Goal: Task Accomplishment & Management: Use online tool/utility

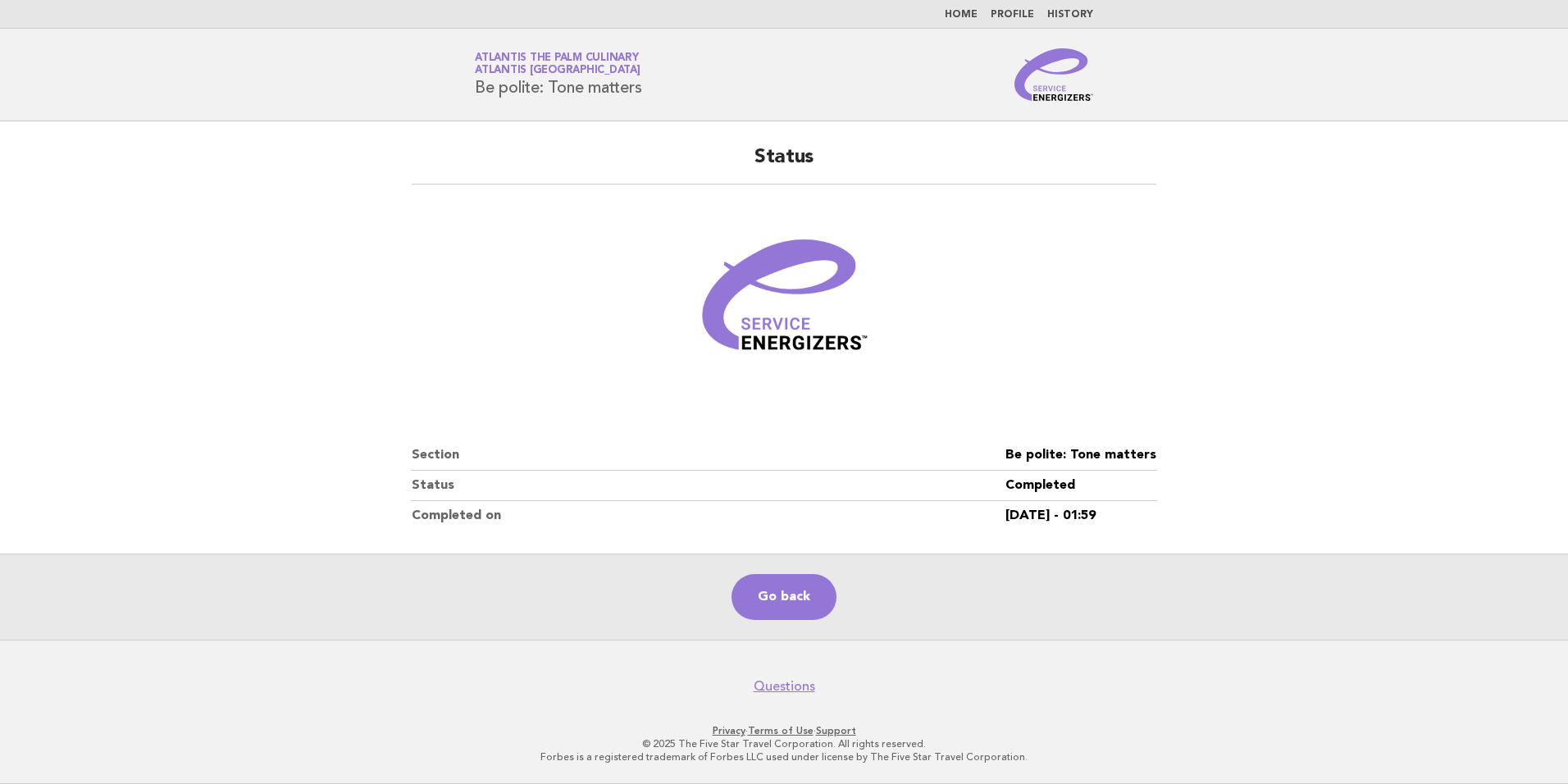
click at [971, 12] on link "Home" at bounding box center [961, 15] width 33 height 10
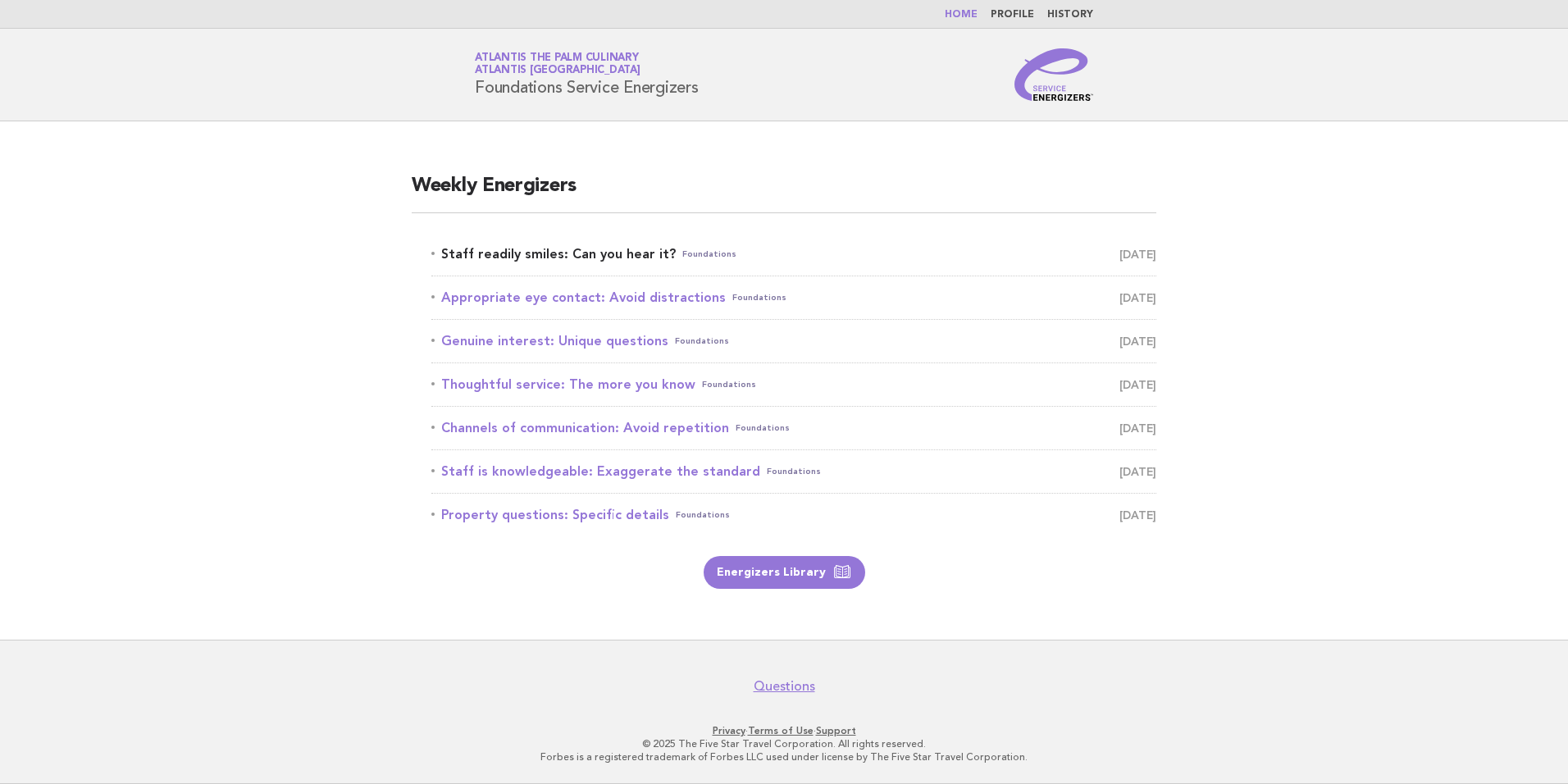
click at [519, 257] on link "Staff readily smiles: Can you hear it? Foundations September 21" at bounding box center [793, 254] width 725 height 23
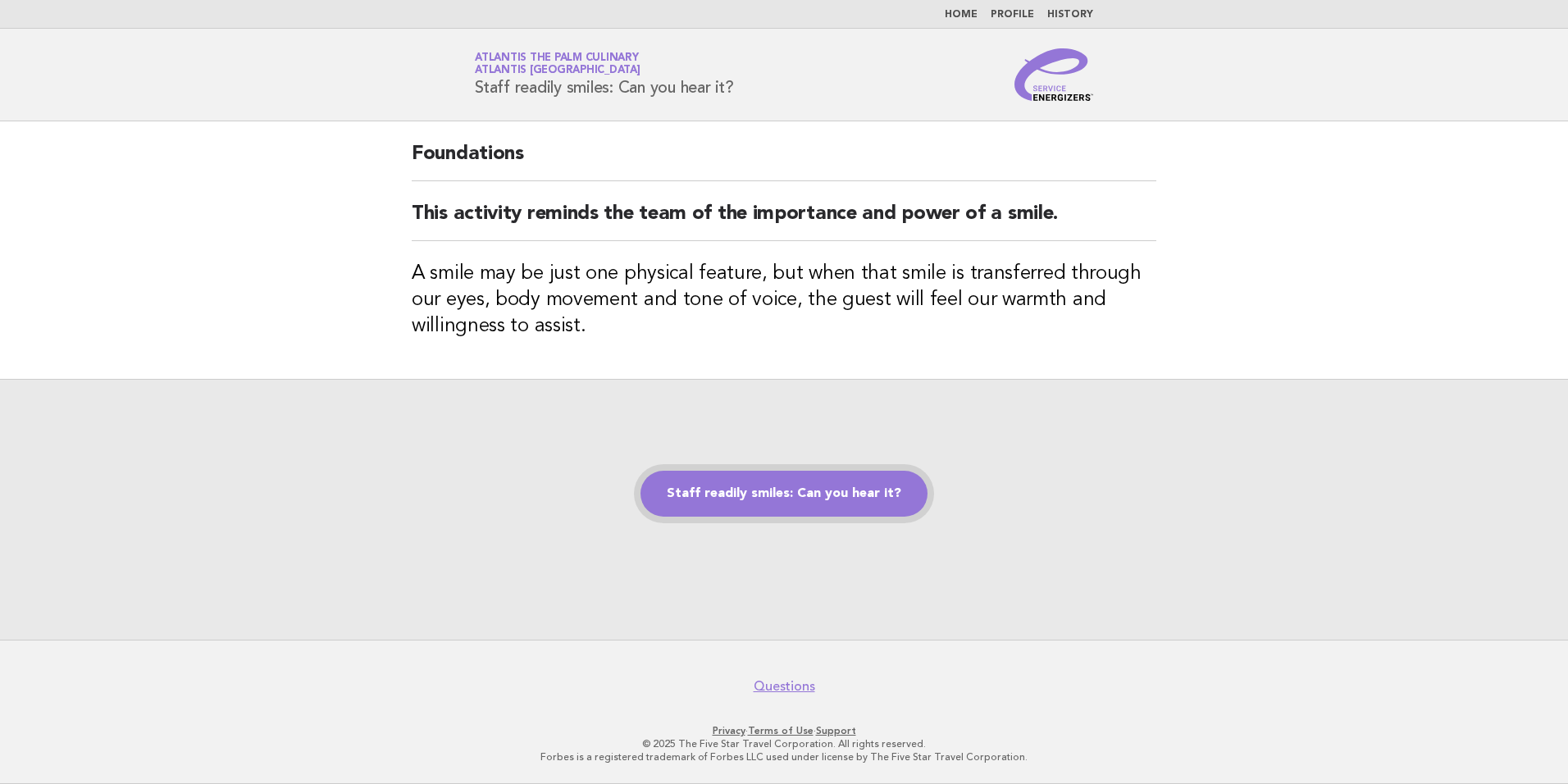
click at [774, 495] on link "Staff readily smiles: Can you hear it?" at bounding box center [784, 494] width 287 height 46
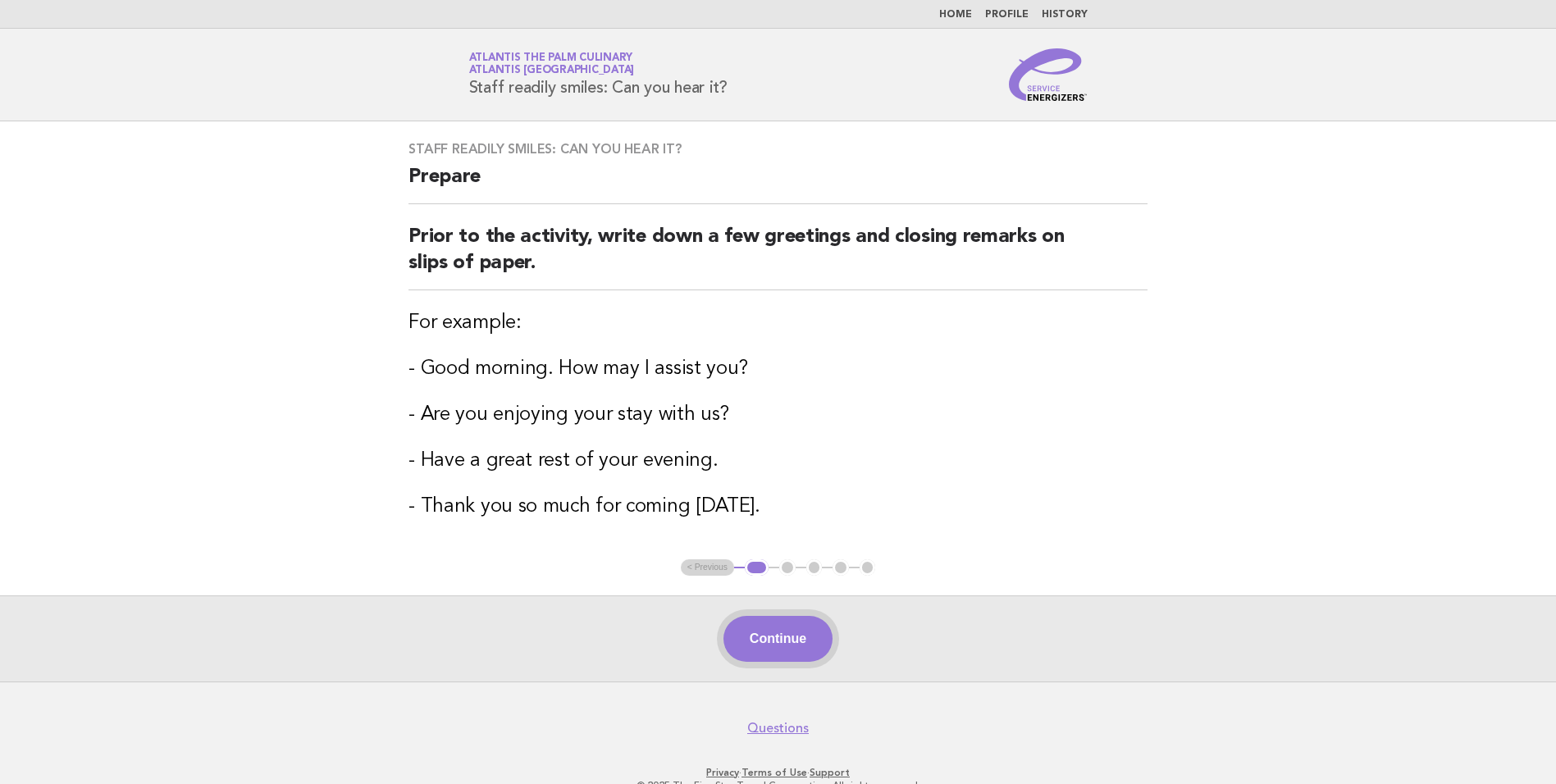
click at [785, 620] on button "Continue" at bounding box center [778, 638] width 109 height 46
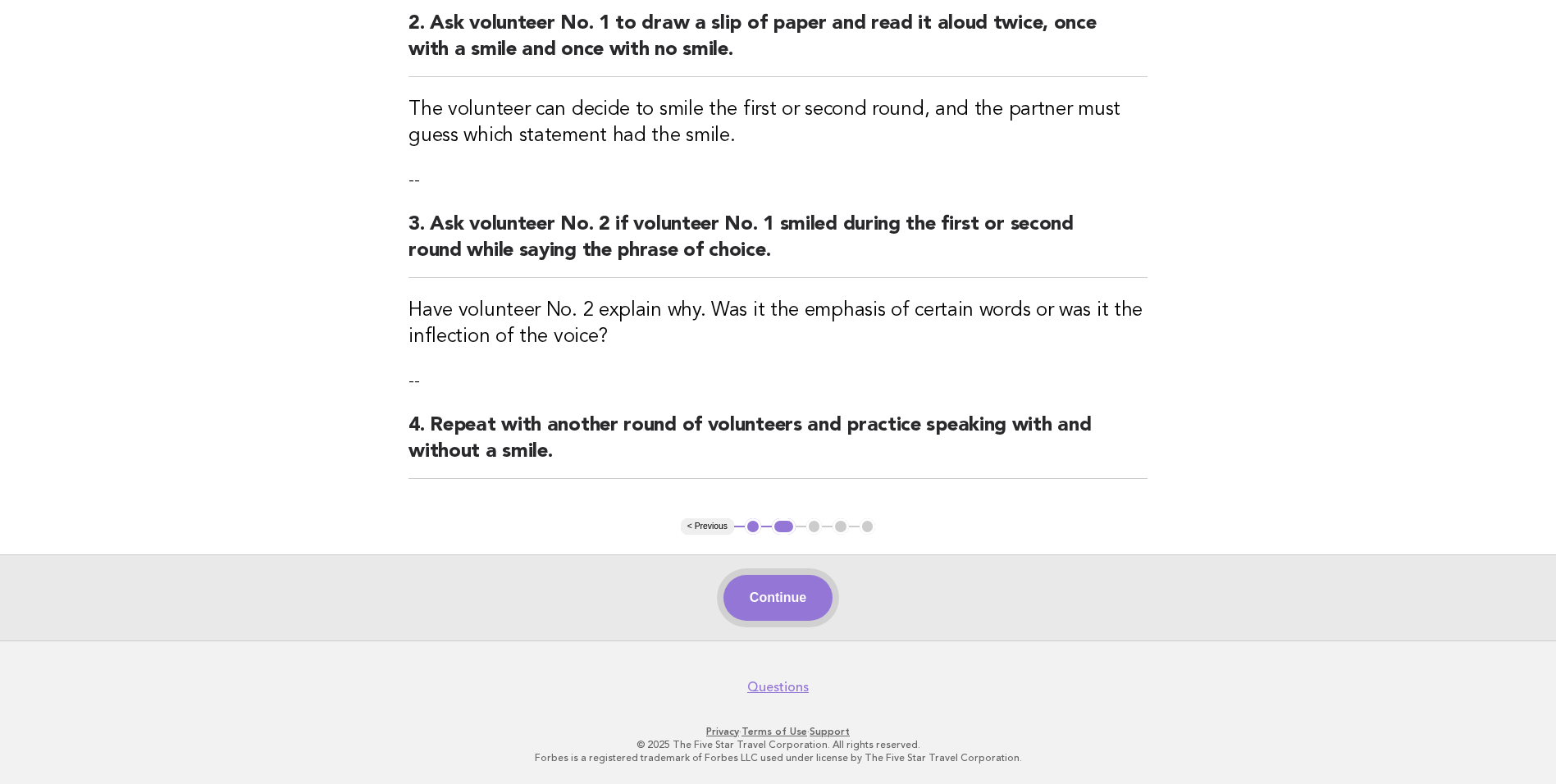
click at [773, 601] on button "Continue" at bounding box center [778, 598] width 109 height 46
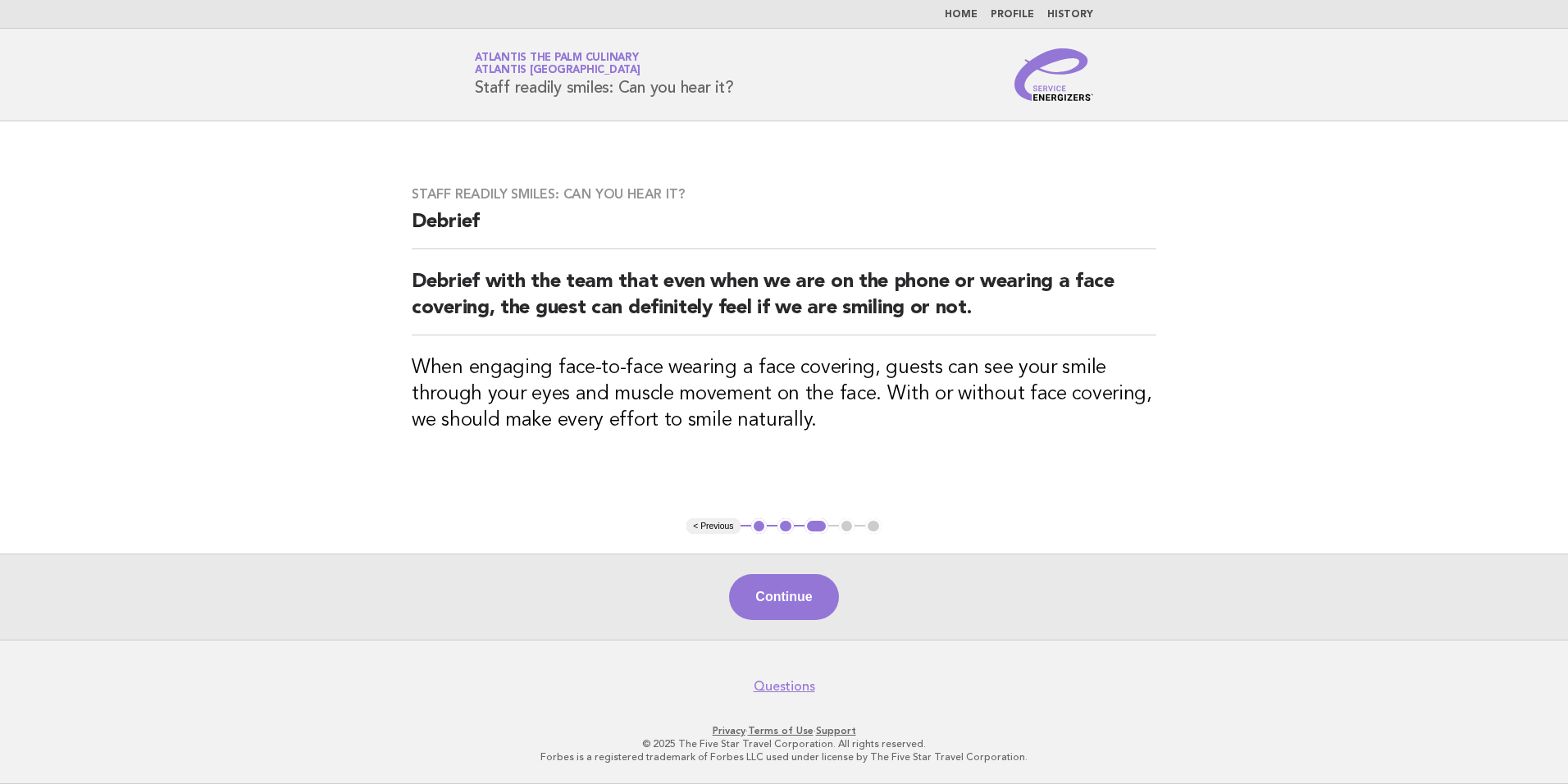
click at [774, 620] on div "Continue" at bounding box center [784, 596] width 1568 height 86
click at [784, 610] on button "Continue" at bounding box center [784, 597] width 109 height 46
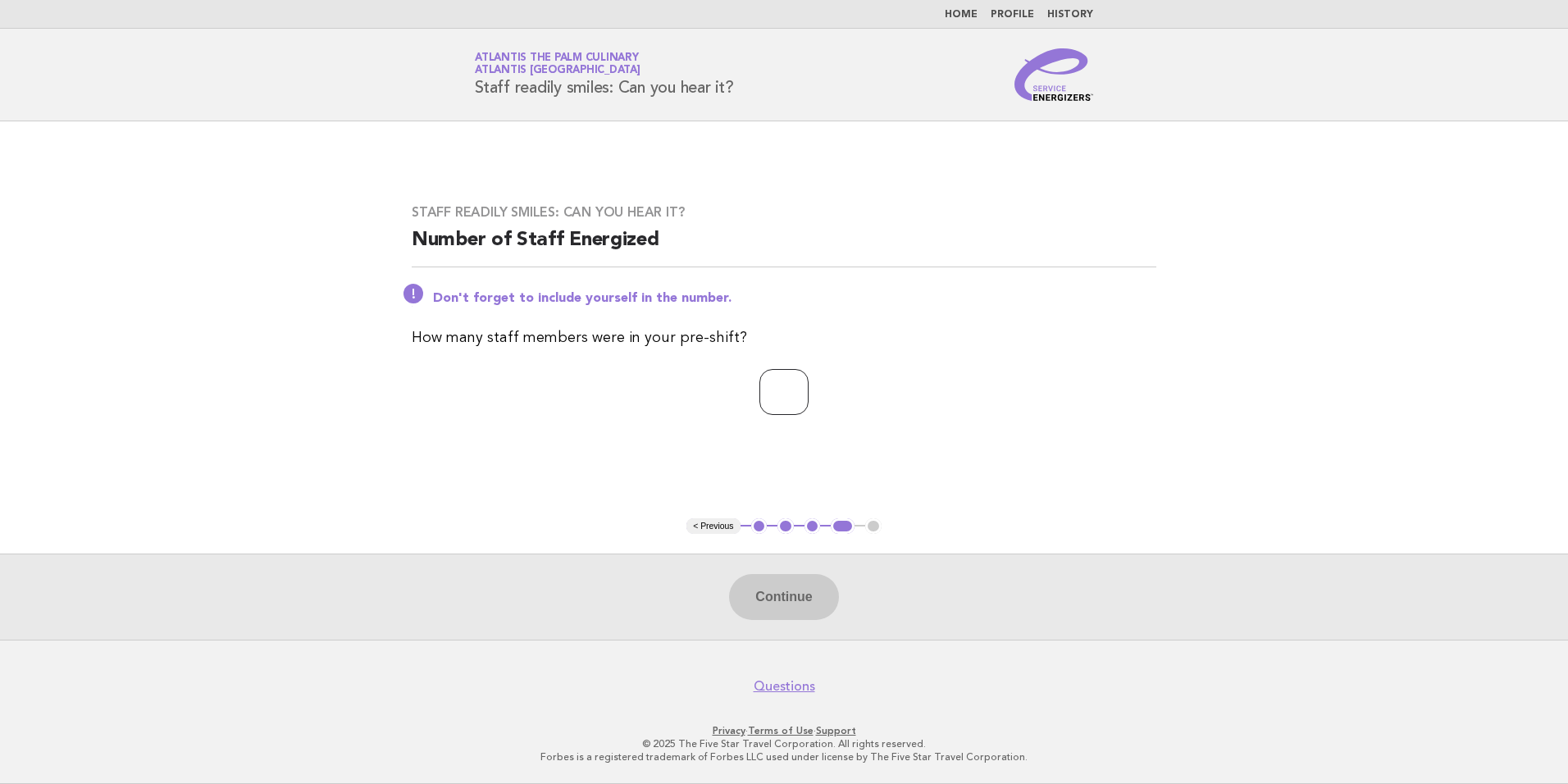
click at [760, 387] on input "number" at bounding box center [784, 392] width 50 height 46
type input "**"
click at [1004, 416] on div "Staff readily smiles: Can you hear it? Number of Staff Energized Don't forget t…" at bounding box center [784, 319] width 784 height 270
click at [783, 592] on button "Continue" at bounding box center [784, 597] width 109 height 46
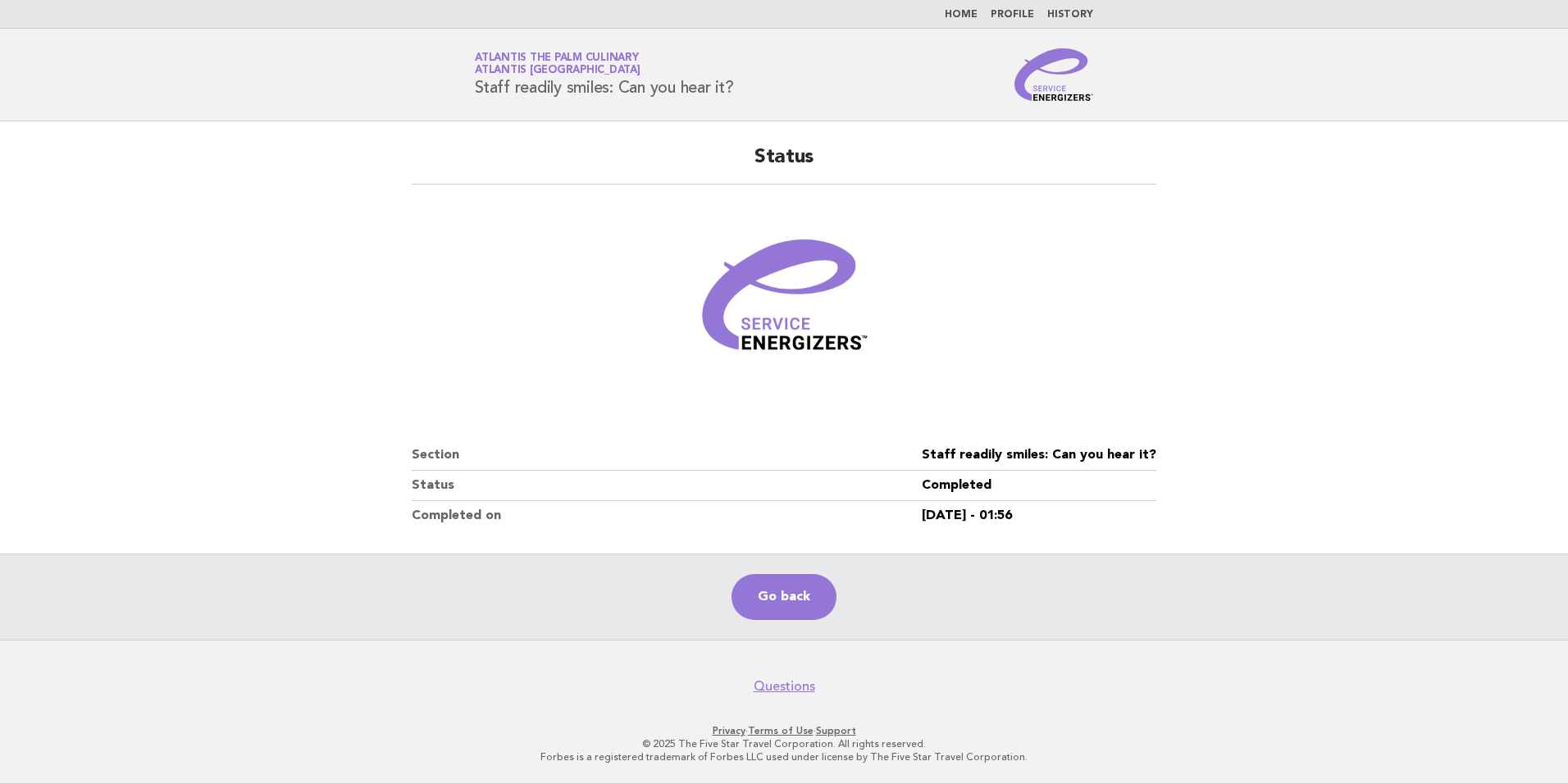
click at [949, 24] on nav "Home Profile History" at bounding box center [784, 14] width 1568 height 29
click at [961, 22] on nav "Home Profile History" at bounding box center [784, 14] width 1568 height 29
click at [961, 12] on link "Home" at bounding box center [961, 15] width 33 height 10
